Goal: Obtain resource: Obtain resource

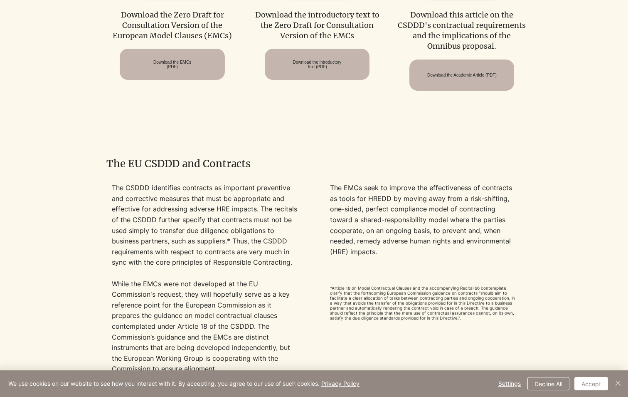
scroll to position [582, 0]
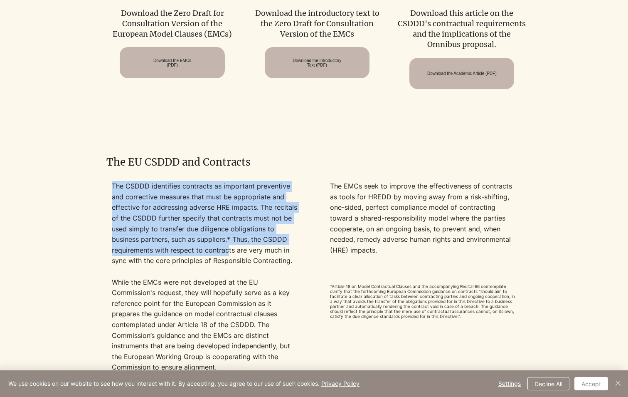
drag, startPoint x: 299, startPoint y: 265, endPoint x: 227, endPoint y: 249, distance: 74.1
click at [227, 249] on div "The CSDDD identifies contracts as important preventive and corrective measures …" at bounding box center [313, 287] width 415 height 213
drag, startPoint x: 227, startPoint y: 249, endPoint x: 211, endPoint y: 255, distance: 17.2
click at [211, 255] on p "The CSDDD identifies contracts as important preventive and corrective measures …" at bounding box center [205, 223] width 187 height 85
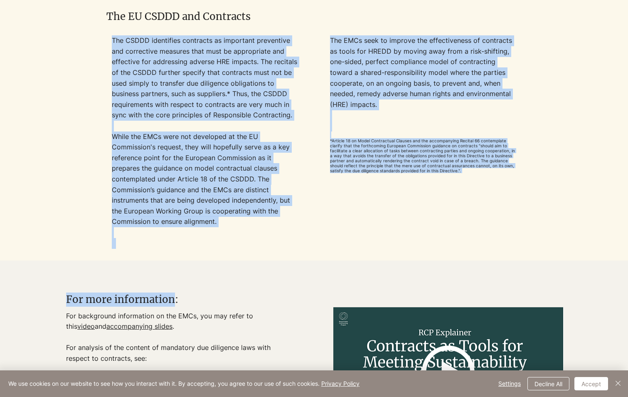
scroll to position [749, 0]
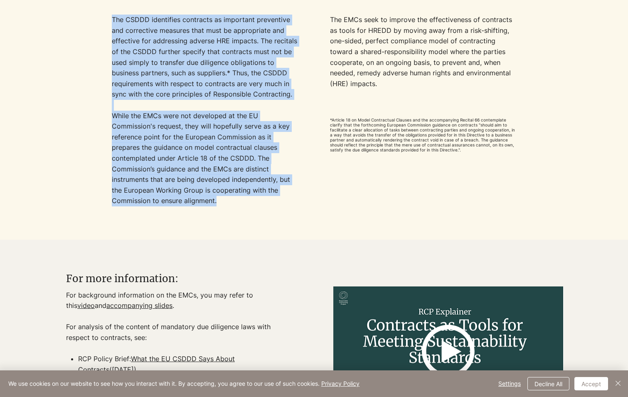
drag, startPoint x: 114, startPoint y: 191, endPoint x: 222, endPoint y: 203, distance: 108.5
click at [222, 203] on div "The CSDDD identifies contracts as important preventive and corrective measures …" at bounding box center [205, 121] width 187 height 213
copy div "The CSDDD identifies contracts as important preventive and corrective measures …"
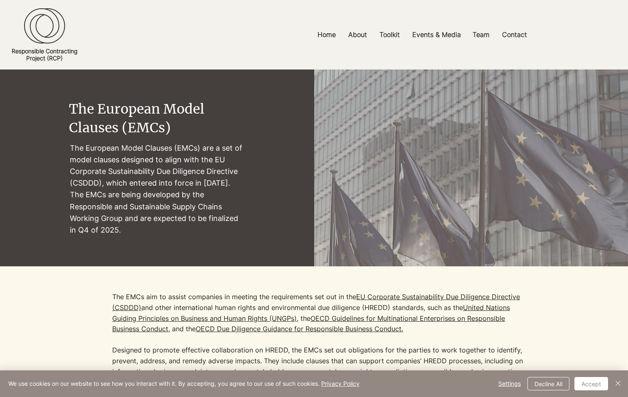
scroll to position [707, 0]
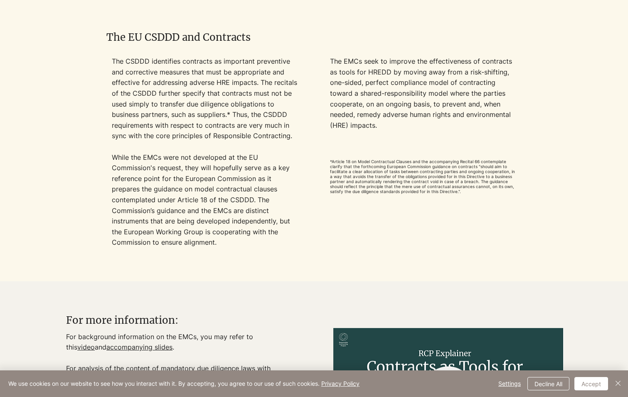
click at [425, 187] on span "*Article 18 on Model Contractual Clauses and the accompanying Recital 66 contem…" at bounding box center [422, 176] width 185 height 35
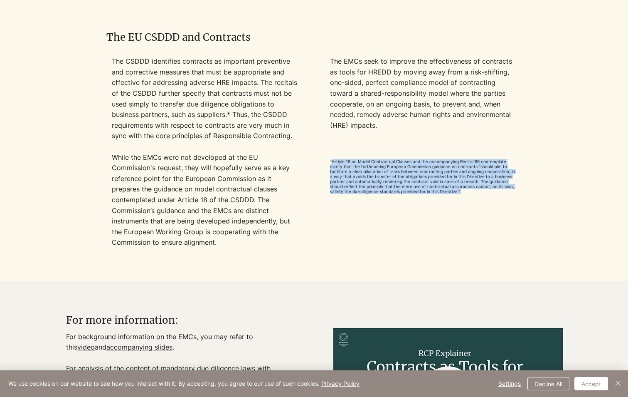
drag, startPoint x: 430, startPoint y: 195, endPoint x: 332, endPoint y: 167, distance: 101.9
click at [332, 167] on p "*Article 18 on Model Contractual Clauses and the accompanying Recital 66 contem…" at bounding box center [423, 176] width 187 height 35
drag, startPoint x: 332, startPoint y: 167, endPoint x: 355, endPoint y: 175, distance: 24.5
copy span "Article 18 on Model Contractual Clauses and the accompanying Recital 66 contemp…"
